Goal: Information Seeking & Learning: Learn about a topic

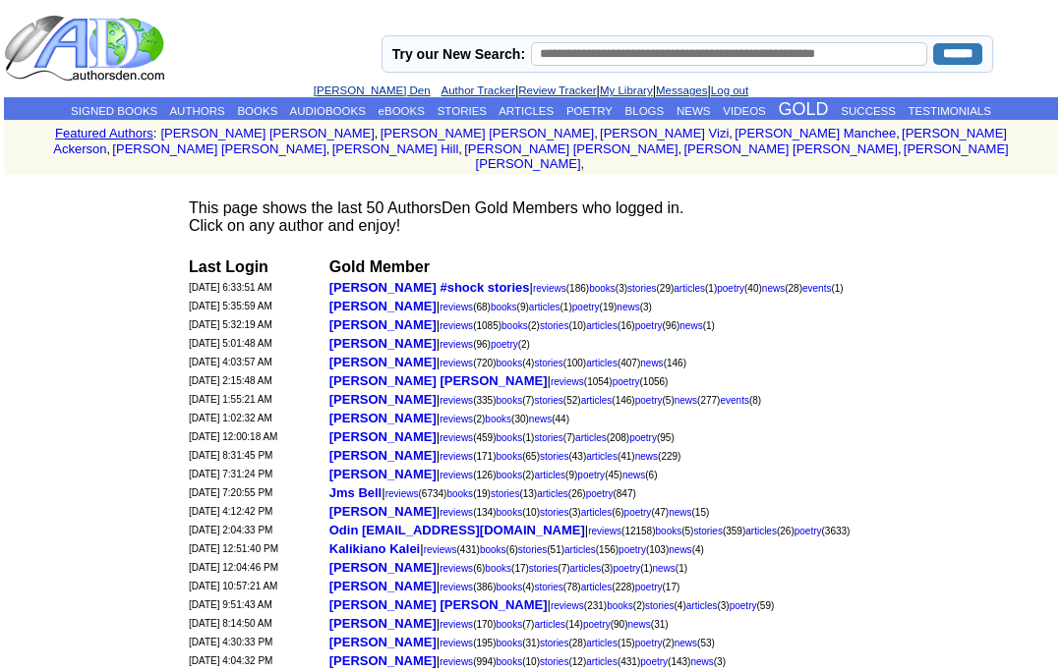
click at [665, 106] on link "BLOGS" at bounding box center [644, 111] width 39 height 12
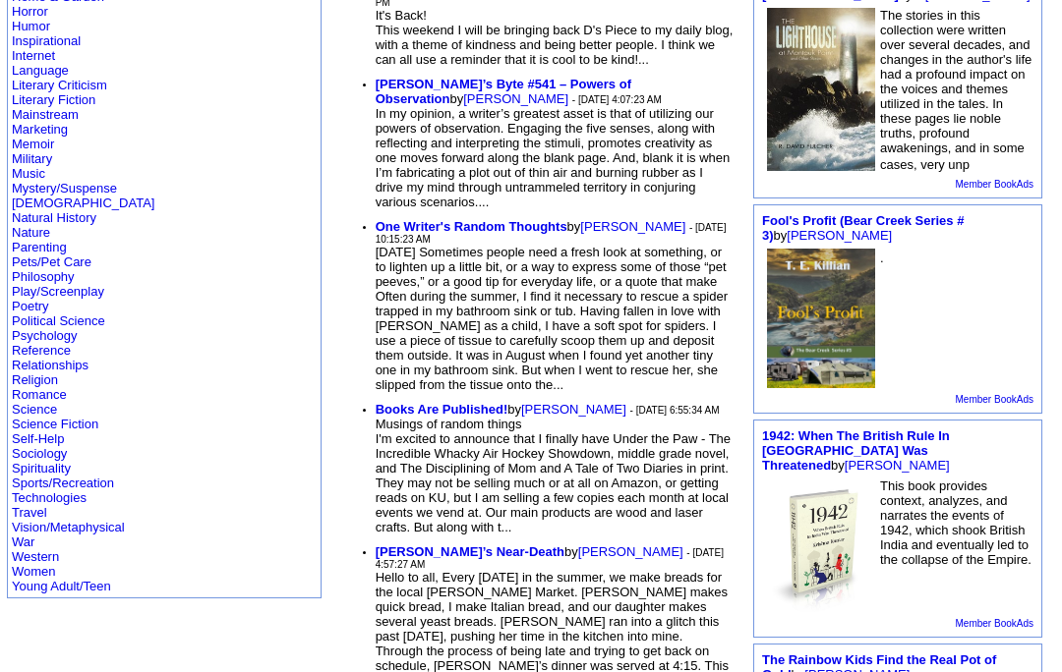
scroll to position [581, 0]
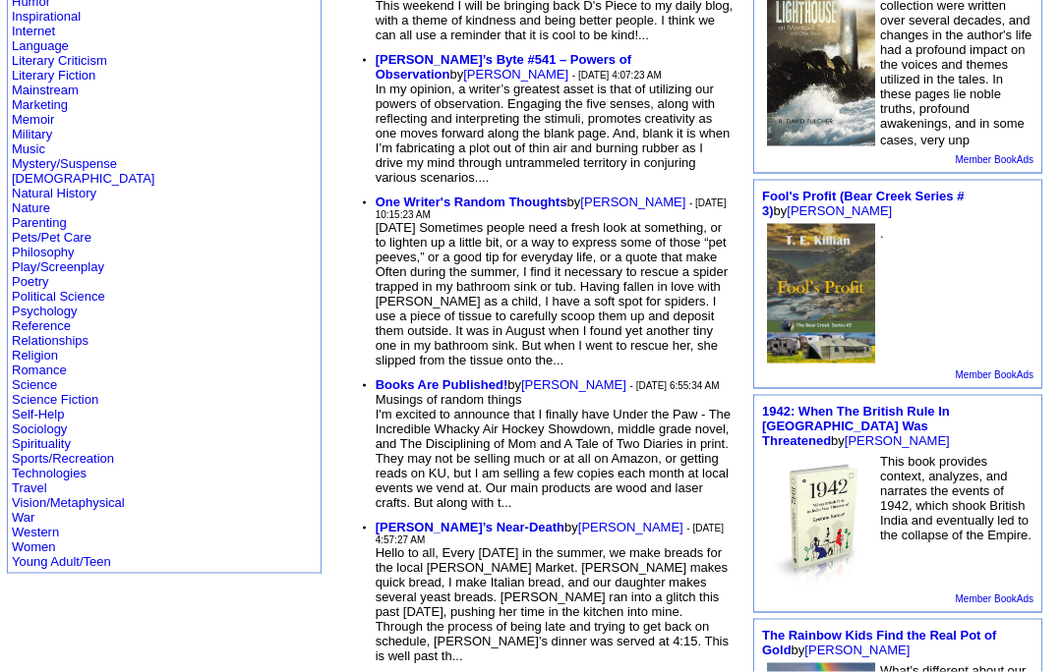
click at [32, 378] on link "Romance" at bounding box center [39, 370] width 55 height 15
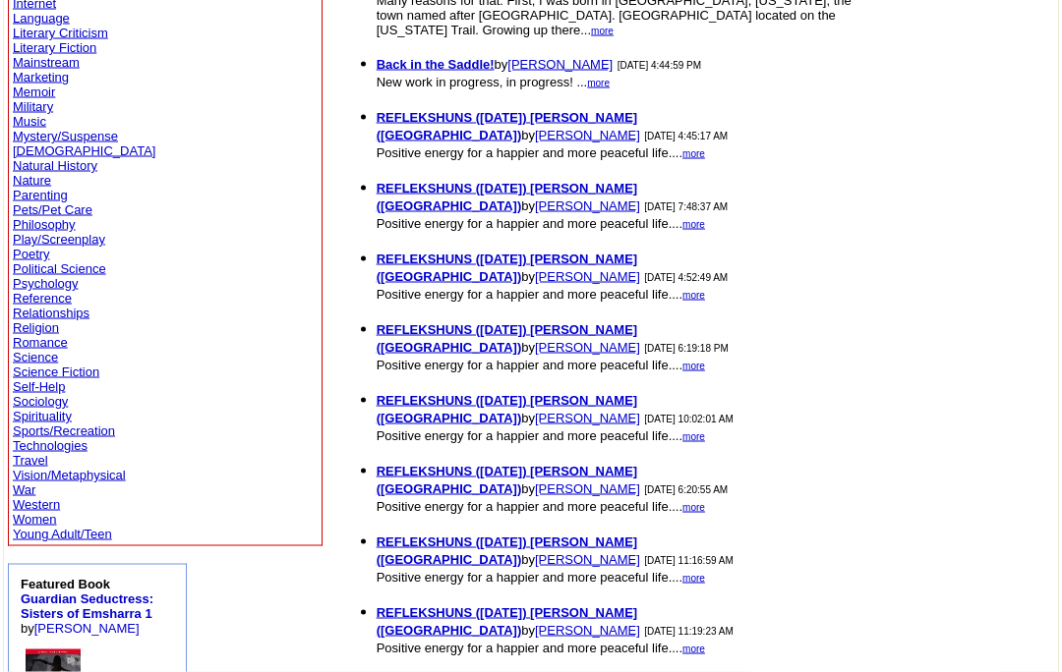
scroll to position [561, 0]
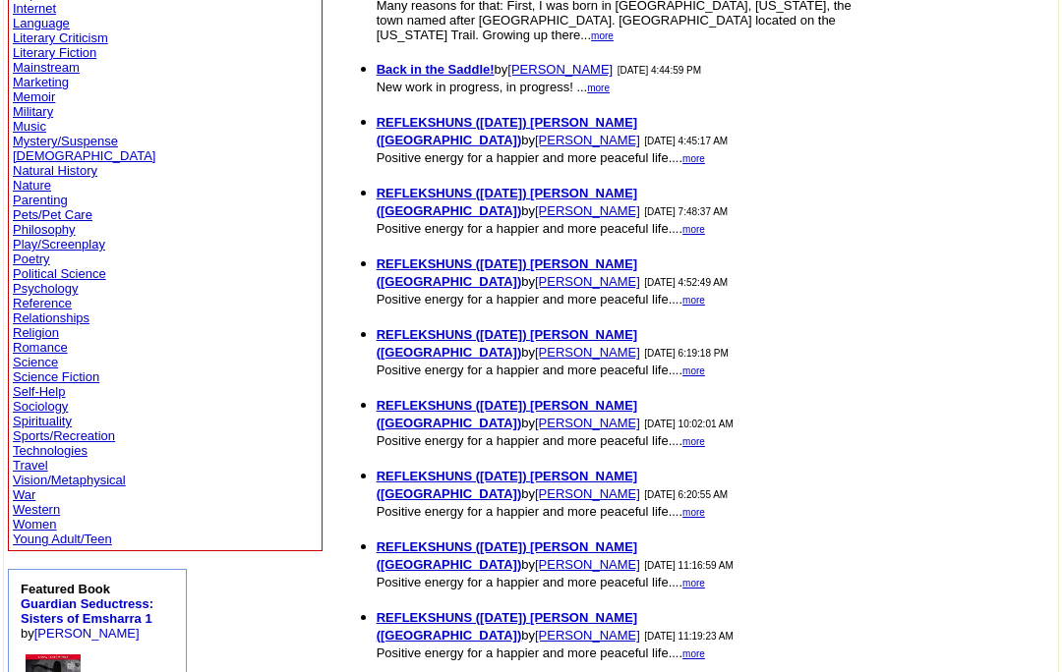
click at [29, 340] on link "Religion" at bounding box center [36, 332] width 46 height 15
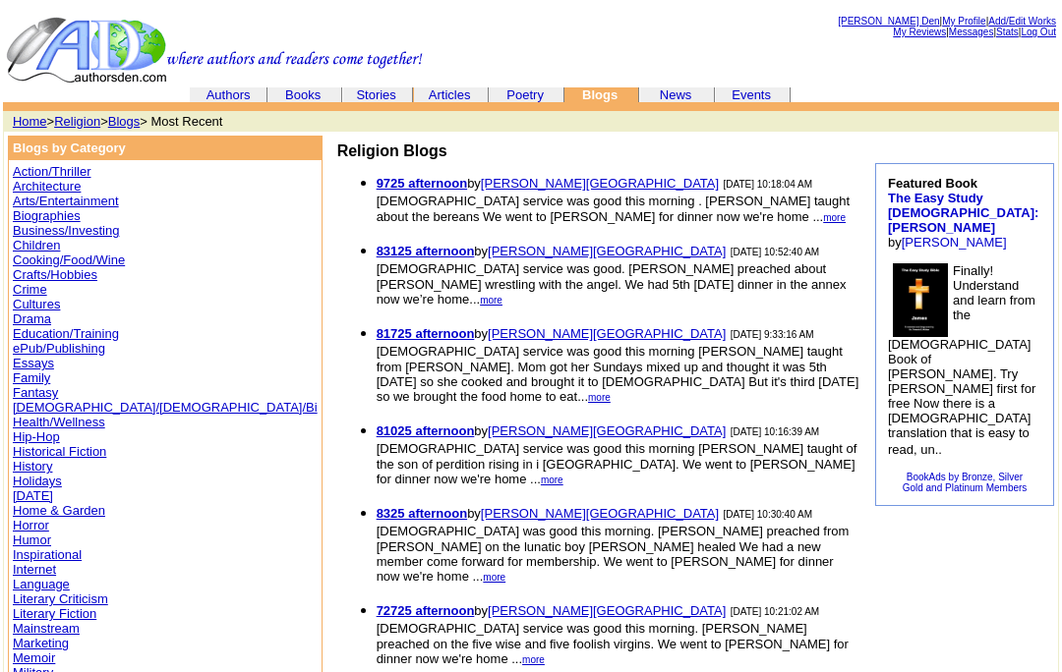
click at [539, 94] on link "Poetry" at bounding box center [524, 94] width 37 height 15
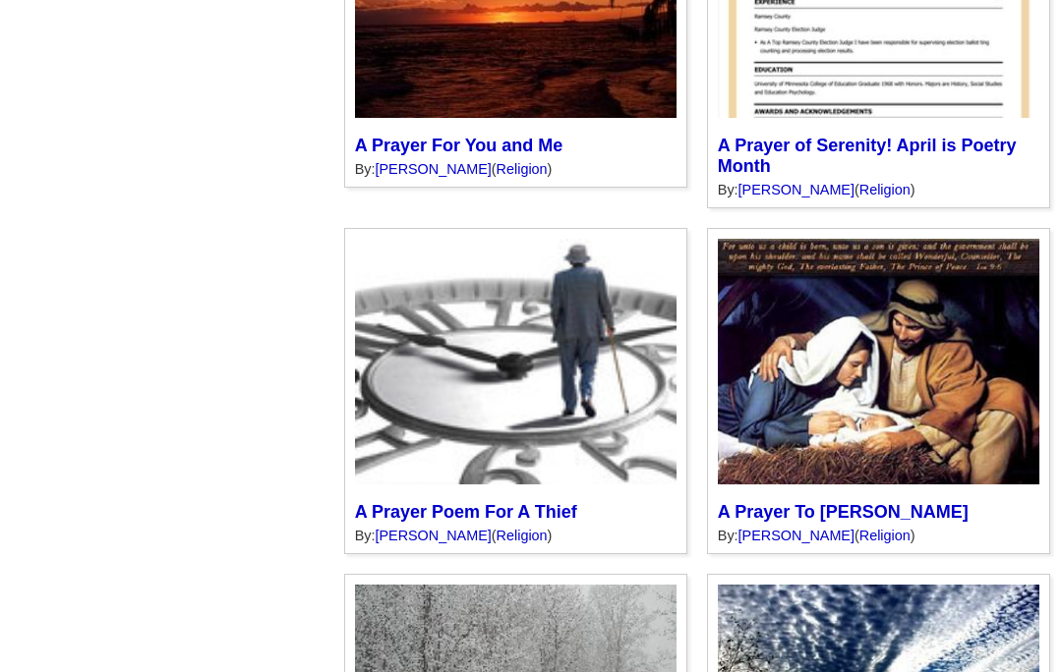
scroll to position [4941, 0]
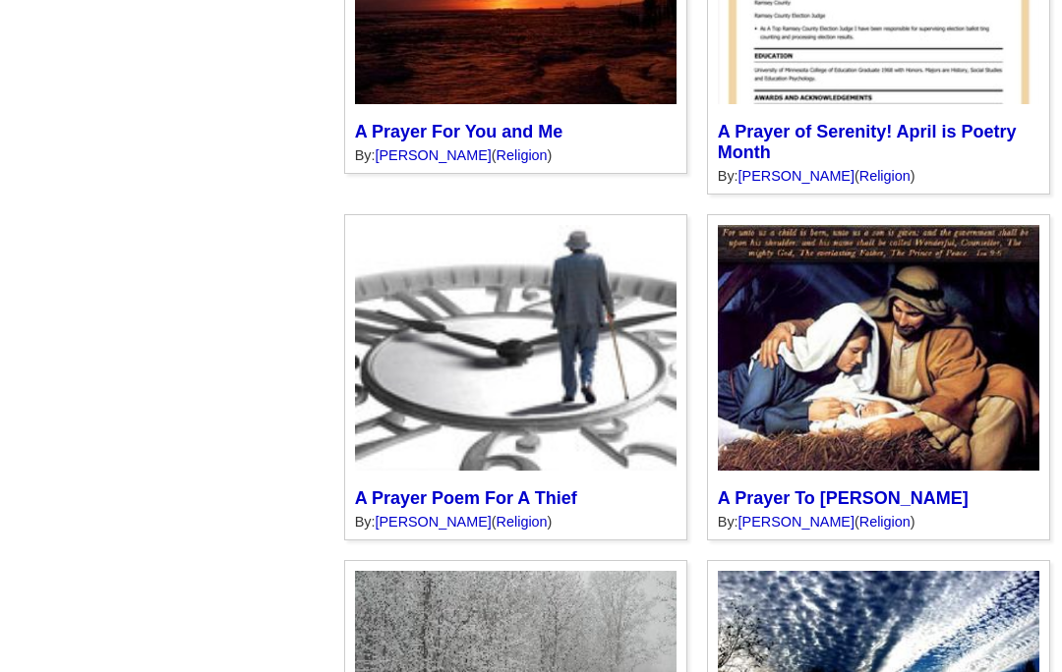
click at [774, 492] on link "A Prayer To [PERSON_NAME]" at bounding box center [843, 499] width 251 height 20
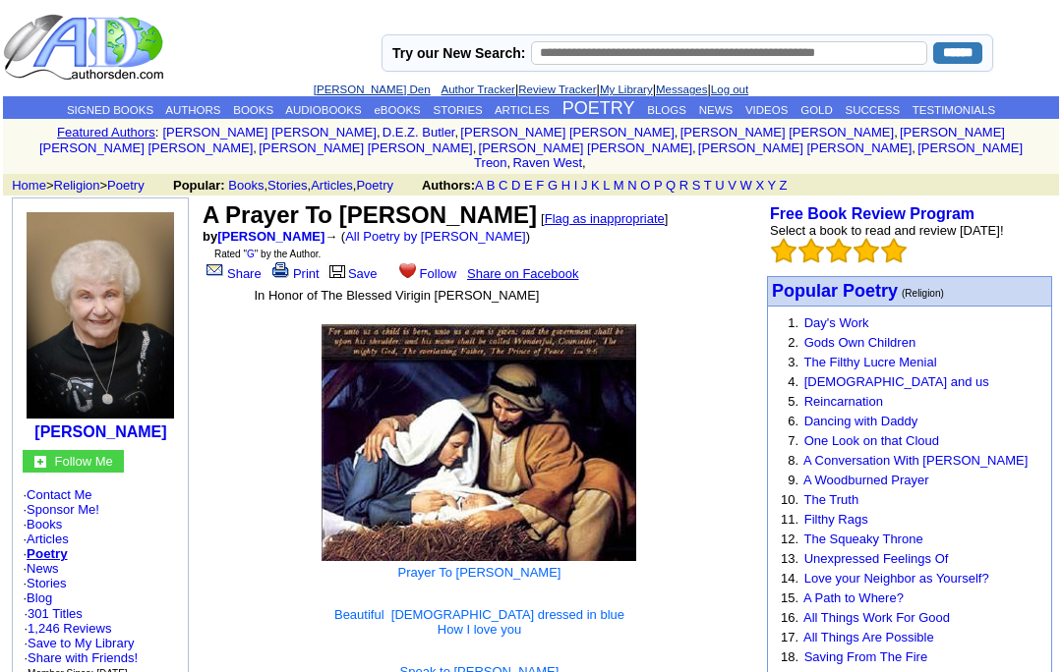
click at [539, 95] on link "Review Tracker" at bounding box center [557, 90] width 78 height 12
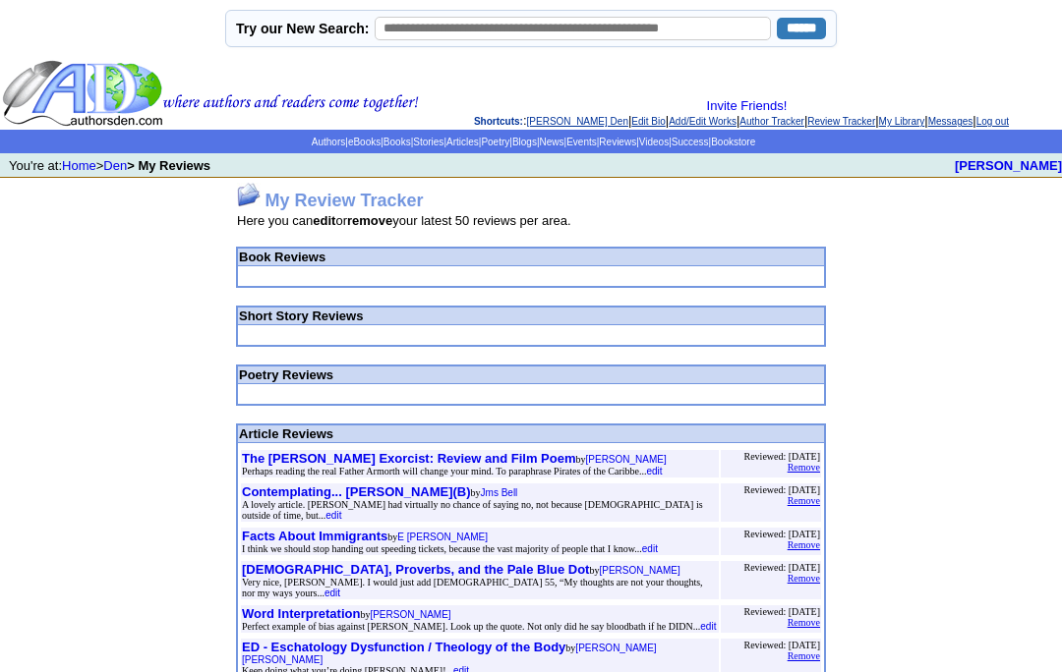
click at [453, 147] on link "Articles" at bounding box center [462, 142] width 32 height 11
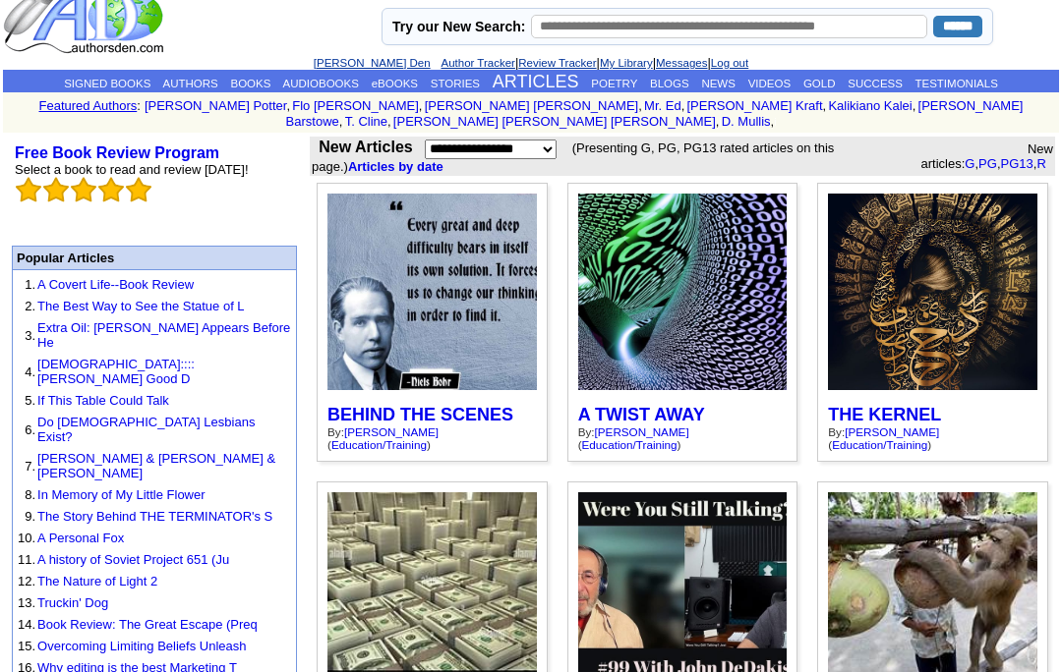
scroll to position [34, 0]
